Goal: Transaction & Acquisition: Purchase product/service

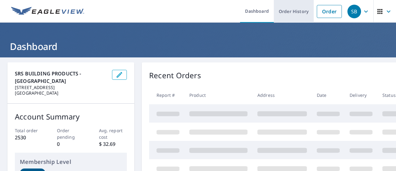
click at [288, 12] on link "Order History" at bounding box center [294, 11] width 40 height 23
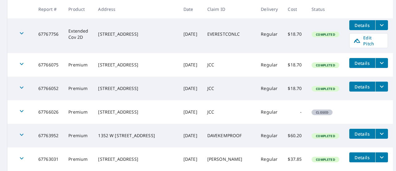
scroll to position [122, 0]
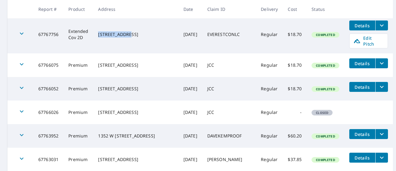
drag, startPoint x: 138, startPoint y: 30, endPoint x: 105, endPoint y: 29, distance: 33.1
click at [105, 31] on div "[STREET_ADDRESS]" at bounding box center [135, 34] width 75 height 6
copy div "870 W Lake St"
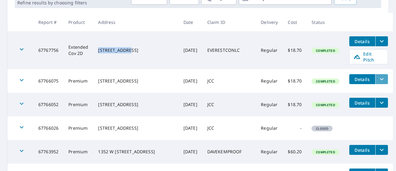
click at [378, 75] on icon "filesDropdownBtn-67766075" at bounding box center [381, 78] width 7 height 7
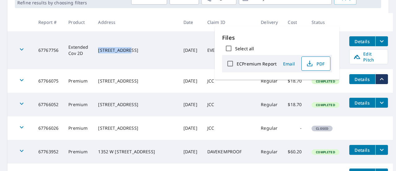
click at [311, 63] on icon "button" at bounding box center [309, 63] width 7 height 7
click at [354, 100] on span "Details" at bounding box center [362, 103] width 19 height 6
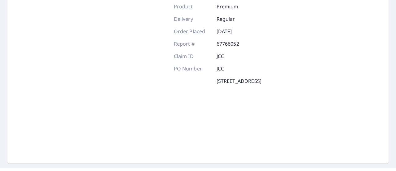
click at [354, 100] on div "Product Premium Delivery Regular Order Placed Oct 07, 2025 Report # 67766052 Cl…" at bounding box center [198, 80] width 382 height 165
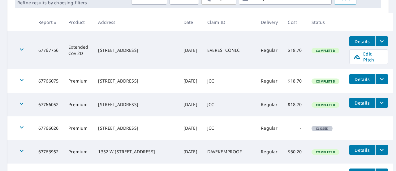
click at [354, 100] on span "Details" at bounding box center [362, 103] width 19 height 6
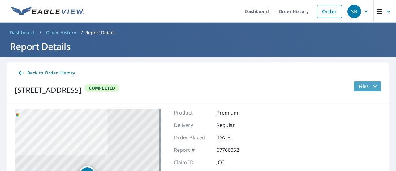
click at [366, 83] on span "Files" at bounding box center [369, 85] width 20 height 7
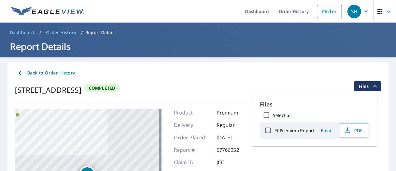
click at [293, 126] on div "ECPremium Report" at bounding box center [288, 130] width 53 height 13
click at [304, 134] on div "ECPremium Report" at bounding box center [288, 130] width 53 height 13
click at [356, 130] on span "PDF" at bounding box center [353, 129] width 20 height 7
click at [305, 76] on div "Back to Order History" at bounding box center [198, 72] width 367 height 11
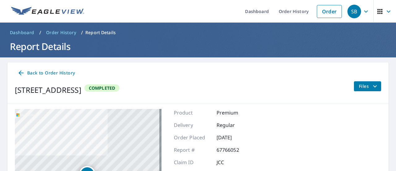
click at [385, 11] on icon "button" at bounding box center [388, 11] width 7 height 7
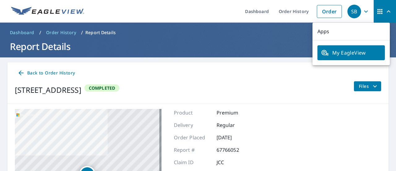
click at [266, 70] on div "Back to Order History" at bounding box center [198, 72] width 367 height 11
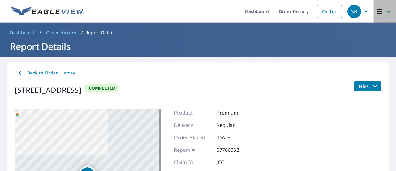
click at [378, 15] on span "button" at bounding box center [385, 11] width 17 height 15
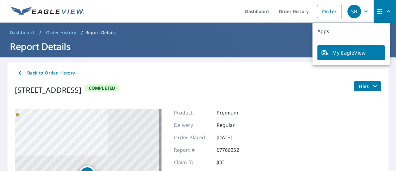
click at [264, 80] on div "Back to Order History 1204 E Blackhorse Dr Spanish Fork, UT 84660 Completed Fil…" at bounding box center [198, 82] width 382 height 41
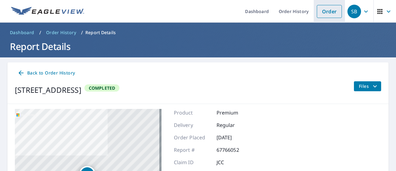
click at [321, 13] on link "Order" at bounding box center [329, 11] width 25 height 13
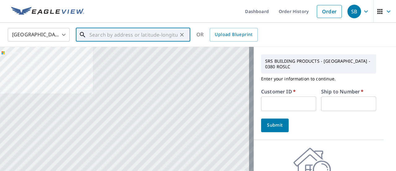
click at [131, 38] on input "text" at bounding box center [133, 34] width 88 height 17
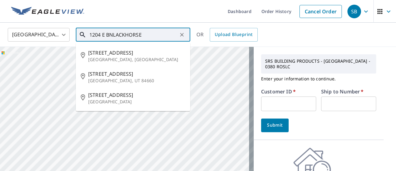
click at [114, 36] on input "1204 E BNLACKHORSE" at bounding box center [133, 34] width 88 height 17
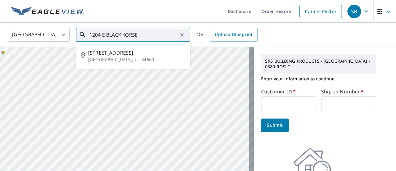
click at [154, 36] on input "1204 E BLACKHORSE" at bounding box center [133, 34] width 88 height 17
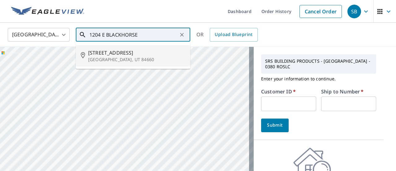
click at [123, 63] on li "1204 E Blackhorse Dr Spanish Fork, UT 84660" at bounding box center [133, 55] width 115 height 21
type input "1204 E Blackhorse Dr Spanish Fork, UT 84660"
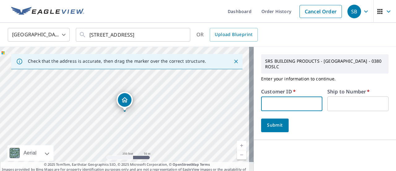
click at [281, 102] on input "text" at bounding box center [291, 103] width 61 height 15
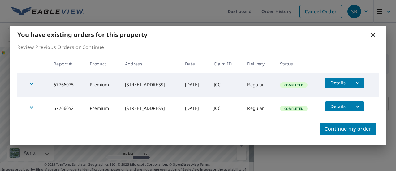
click at [374, 36] on icon at bounding box center [373, 34] width 7 height 7
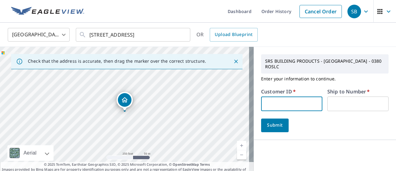
click at [294, 103] on input "text" at bounding box center [291, 103] width 61 height 15
type input "JCC381"
click at [333, 98] on input "text" at bounding box center [358, 103] width 61 height 15
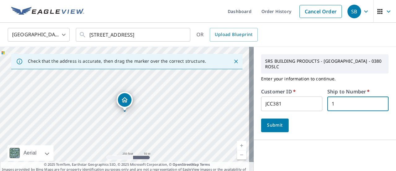
scroll to position [22, 0]
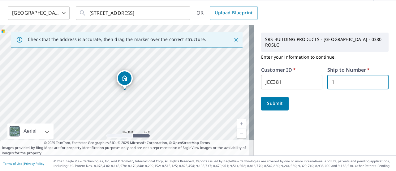
type input "1"
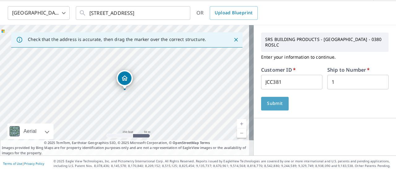
click at [276, 103] on span "Submit" at bounding box center [275, 103] width 18 height 8
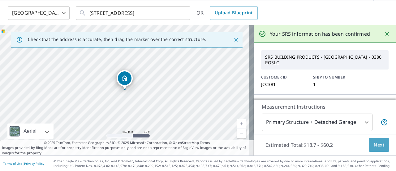
click at [378, 141] on span "Next" at bounding box center [379, 145] width 11 height 8
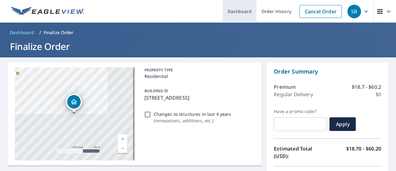
click at [232, 9] on link "Dashboard" at bounding box center [240, 11] width 34 height 23
checkbox input "true"
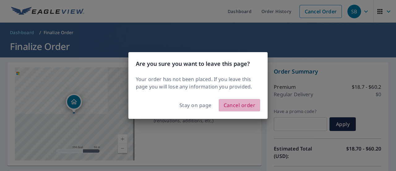
click at [230, 105] on span "Cancel order" at bounding box center [240, 105] width 32 height 9
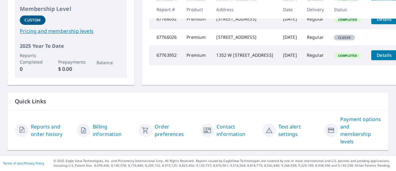
scroll to position [178, 0]
click at [220, 129] on link "Contact information" at bounding box center [237, 130] width 41 height 15
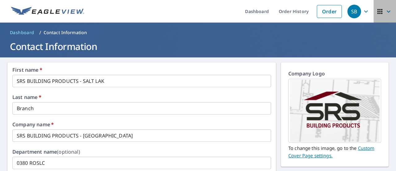
click at [379, 15] on span "button" at bounding box center [385, 11] width 17 height 15
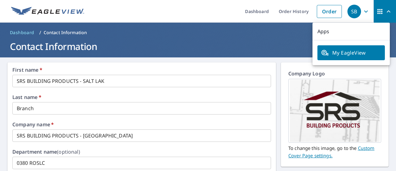
click at [204, 16] on ul "Dashboard Order History Order" at bounding box center [216, 11] width 257 height 23
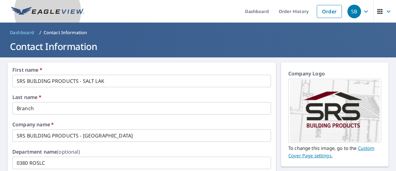
click at [69, 15] on img at bounding box center [47, 11] width 73 height 9
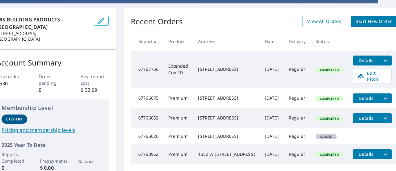
scroll to position [0, 18]
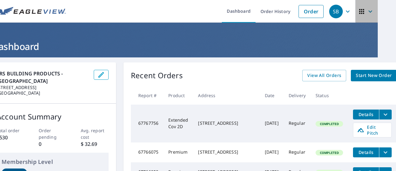
click at [369, 12] on icon "button" at bounding box center [371, 11] width 4 height 2
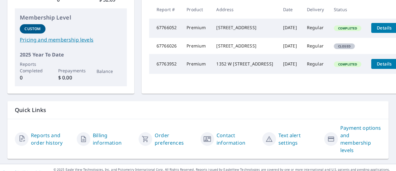
scroll to position [178, 0]
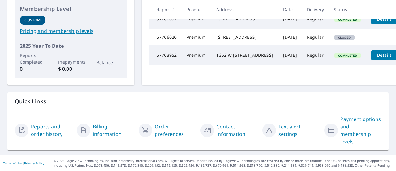
click at [223, 124] on link "Contact information" at bounding box center [237, 130] width 41 height 15
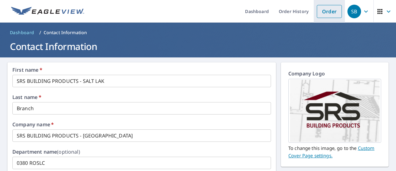
click at [317, 8] on link "Order" at bounding box center [329, 11] width 25 height 13
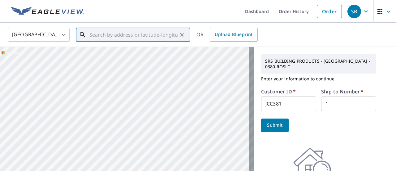
click at [164, 38] on input "text" at bounding box center [133, 34] width 88 height 17
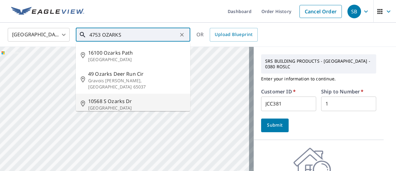
click at [112, 105] on p "[GEOGRAPHIC_DATA]" at bounding box center [136, 108] width 97 height 6
type input "[STREET_ADDRESS]"
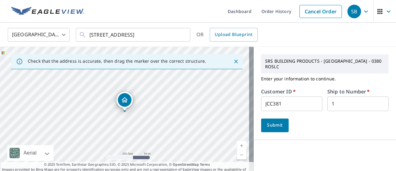
scroll to position [22, 0]
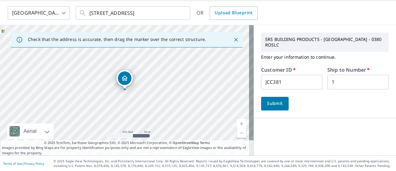
click at [272, 104] on span "Submit" at bounding box center [275, 103] width 18 height 8
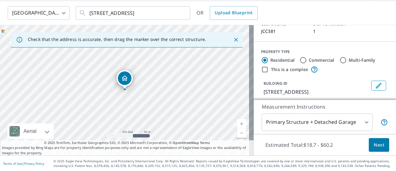
scroll to position [41, 0]
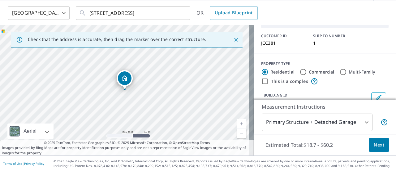
click at [319, 70] on label "Commercial" at bounding box center [322, 72] width 26 height 6
click at [307, 70] on input "Commercial" at bounding box center [303, 71] width 7 height 7
radio input "true"
type input "4"
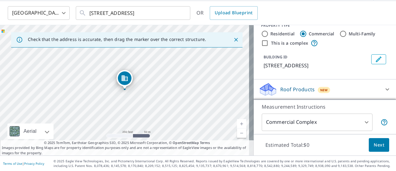
scroll to position [0, 0]
